Goal: Task Accomplishment & Management: Manage account settings

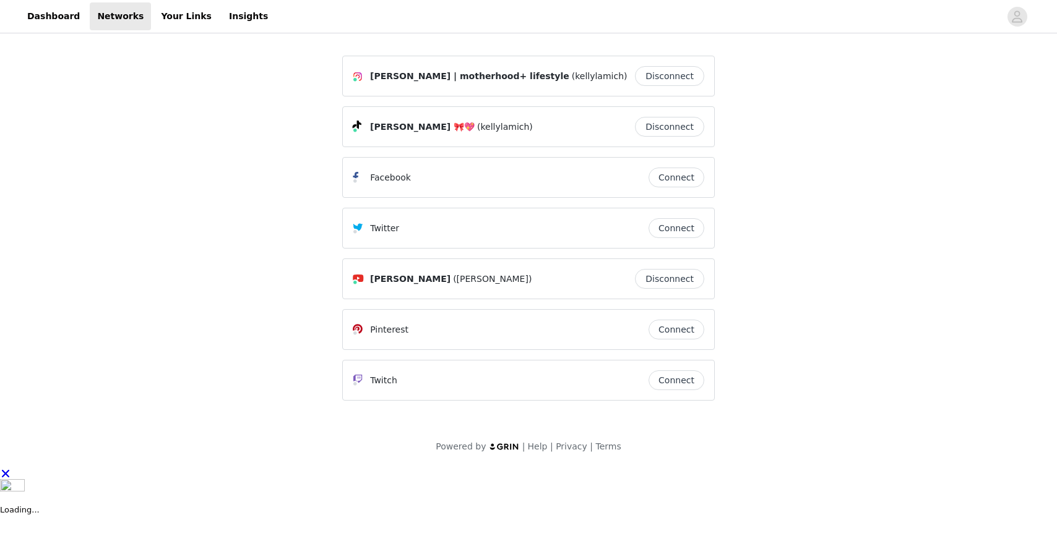
click at [677, 179] on button "Connect" at bounding box center [676, 178] width 56 height 20
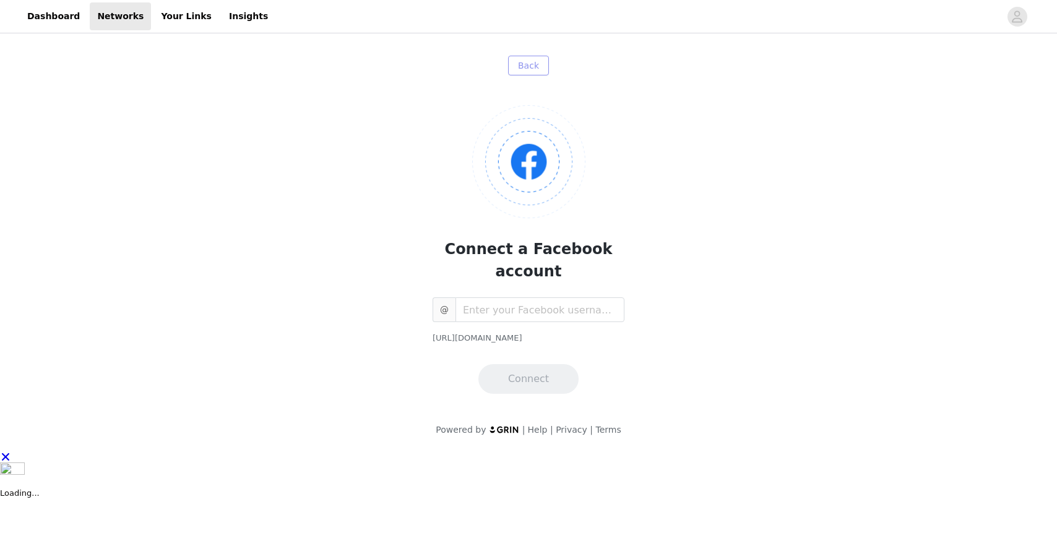
click at [520, 63] on button "Back" at bounding box center [528, 66] width 41 height 20
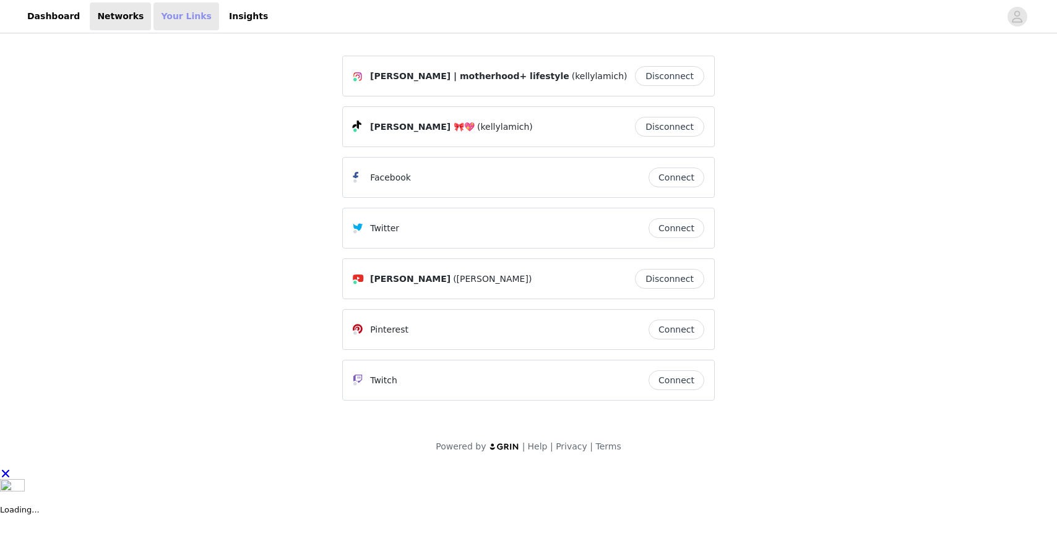
click at [180, 14] on link "Your Links" at bounding box center [186, 16] width 66 height 28
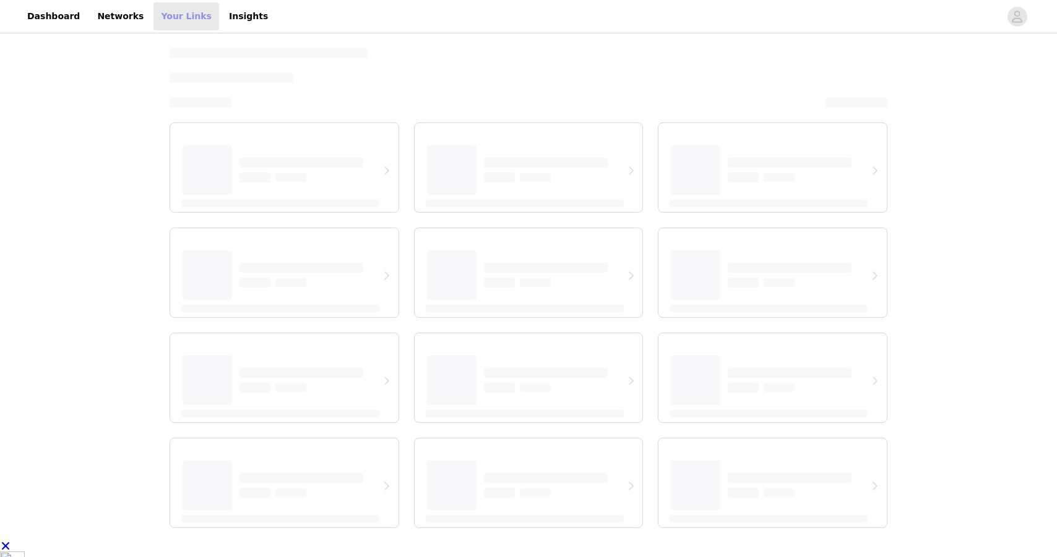
select select "12"
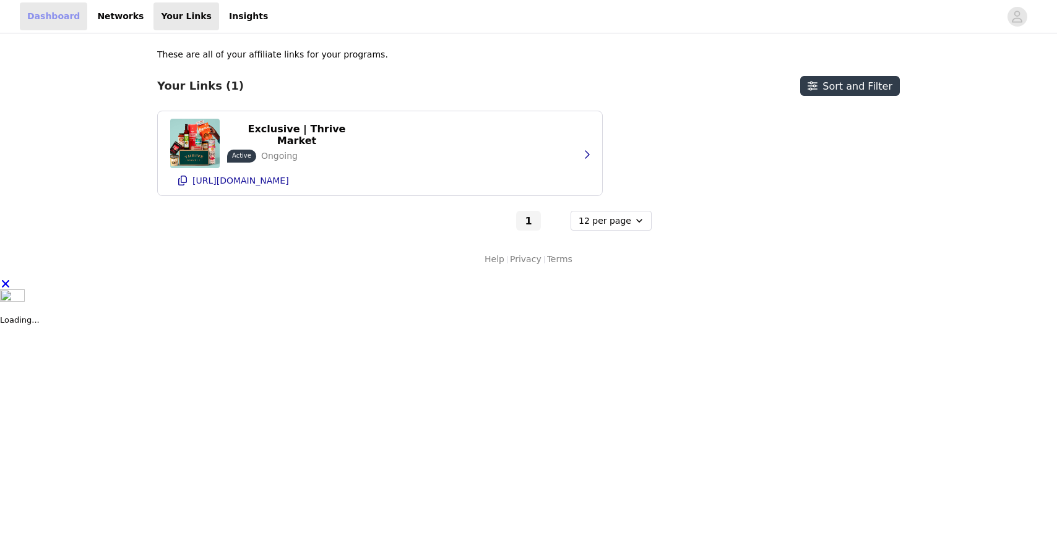
click at [56, 22] on link "Dashboard" at bounding box center [53, 16] width 67 height 28
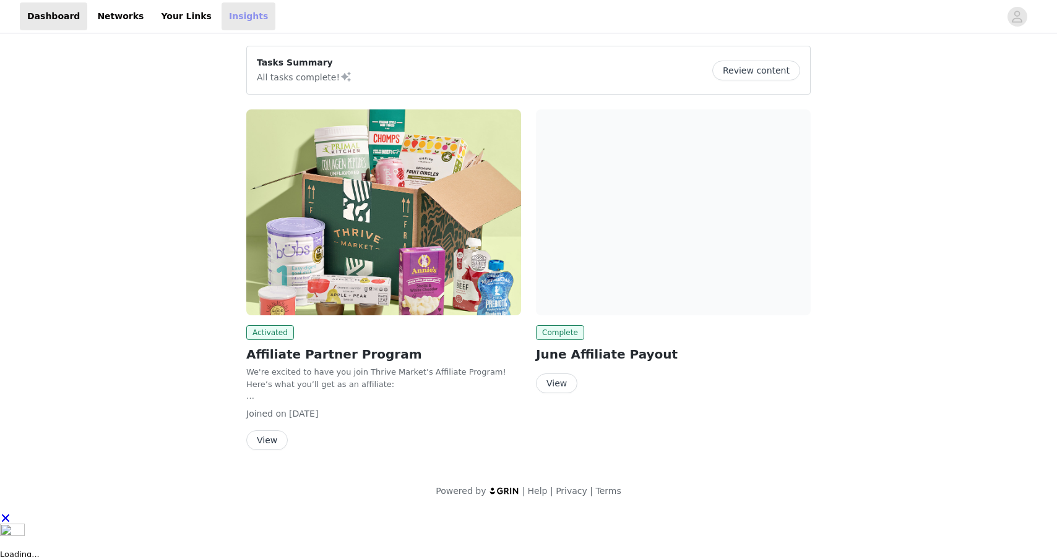
click at [231, 19] on link "Insights" at bounding box center [248, 16] width 54 height 28
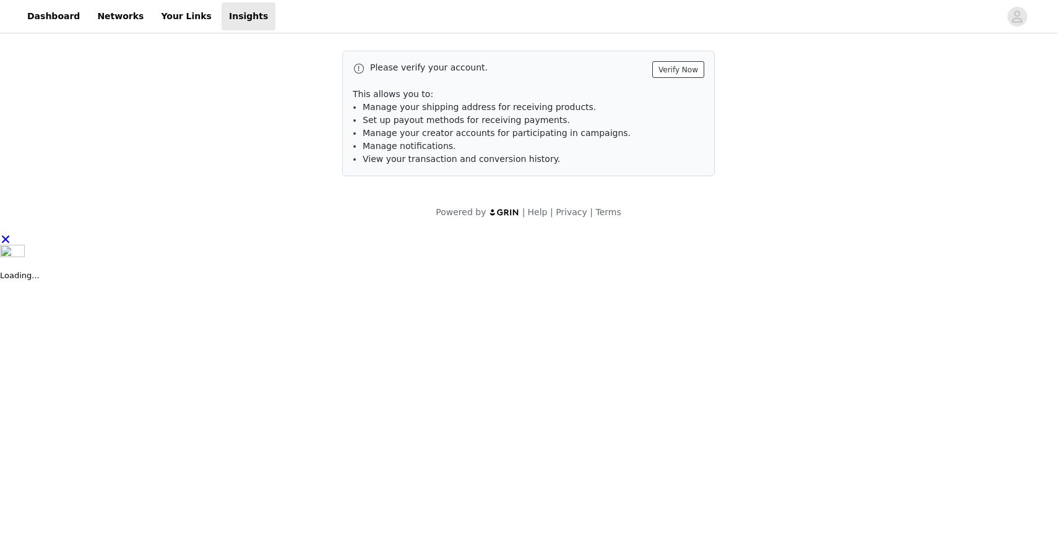
click at [692, 70] on button "Verify Now" at bounding box center [678, 69] width 52 height 17
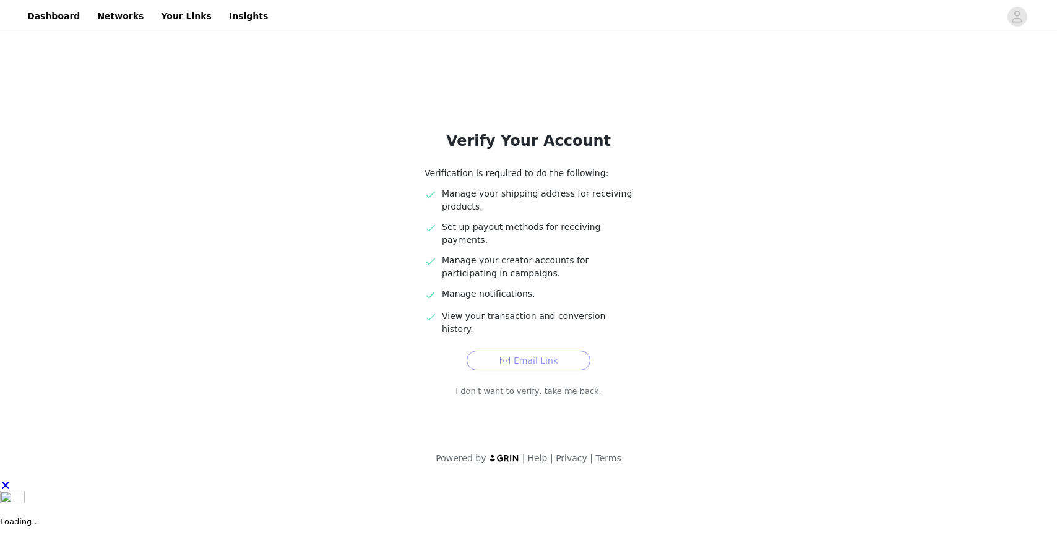
click at [541, 351] on button "Email Link" at bounding box center [529, 361] width 124 height 20
